Goal: Find specific page/section

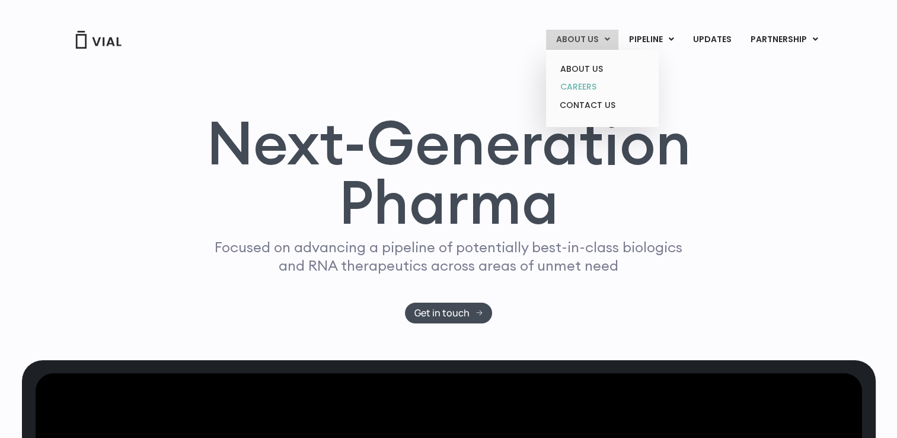
click at [585, 81] on link "CAREERS" at bounding box center [602, 87] width 104 height 18
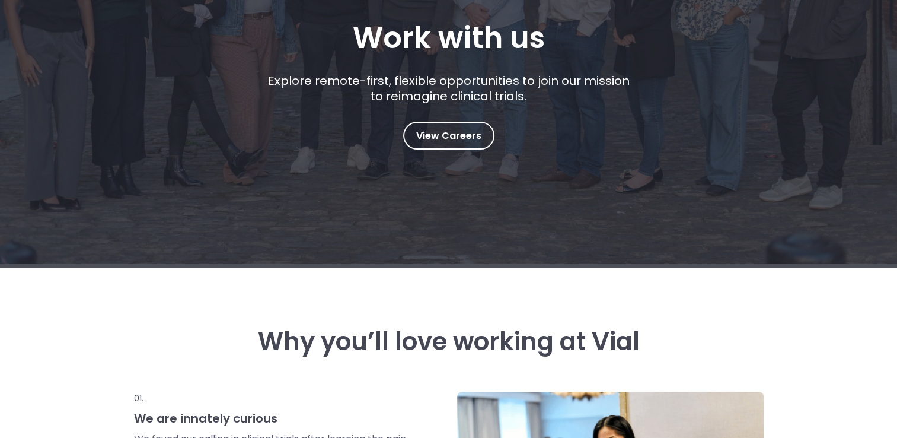
scroll to position [215, 0]
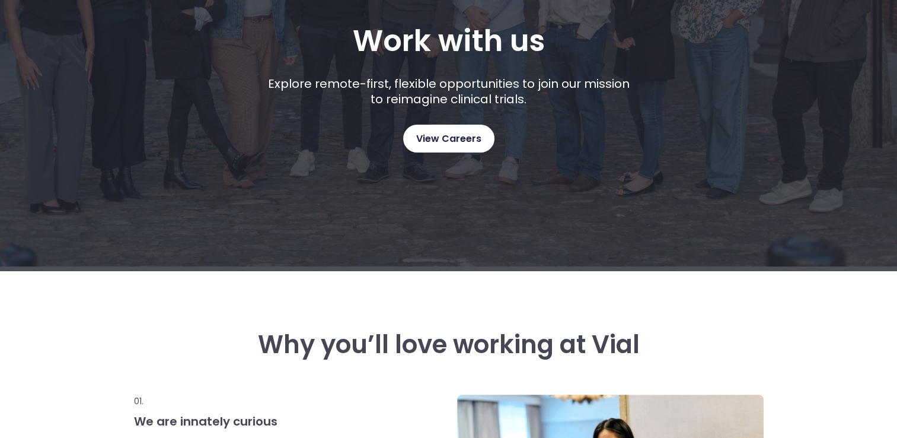
click at [460, 141] on span "View Careers" at bounding box center [448, 138] width 65 height 15
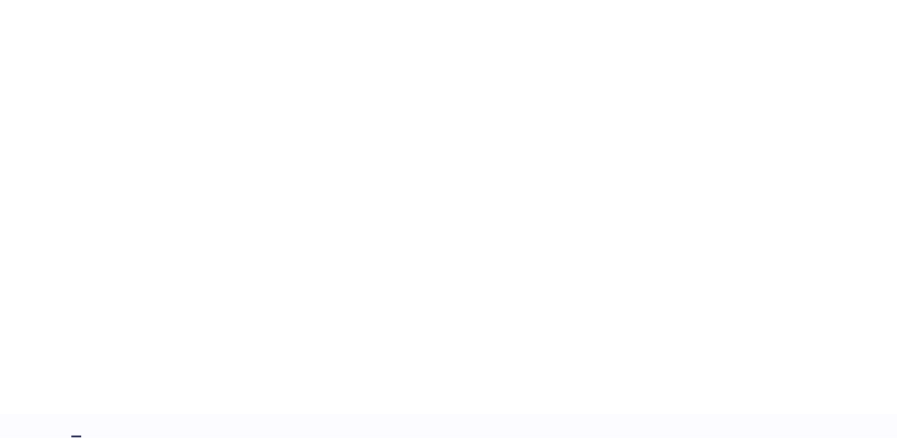
scroll to position [1798, 0]
